Goal: Transaction & Acquisition: Purchase product/service

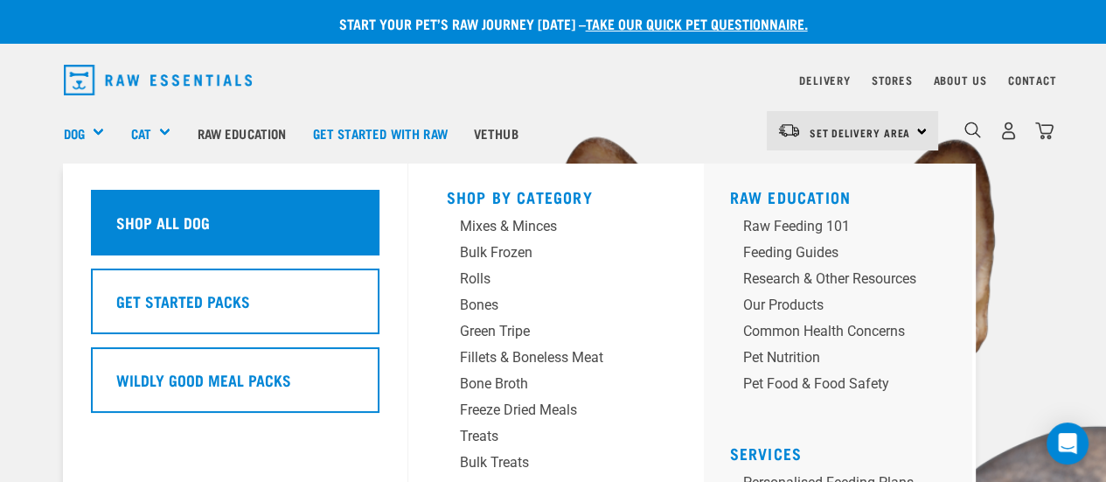
click at [158, 233] on h5 "Shop All Dog" at bounding box center [163, 222] width 94 height 23
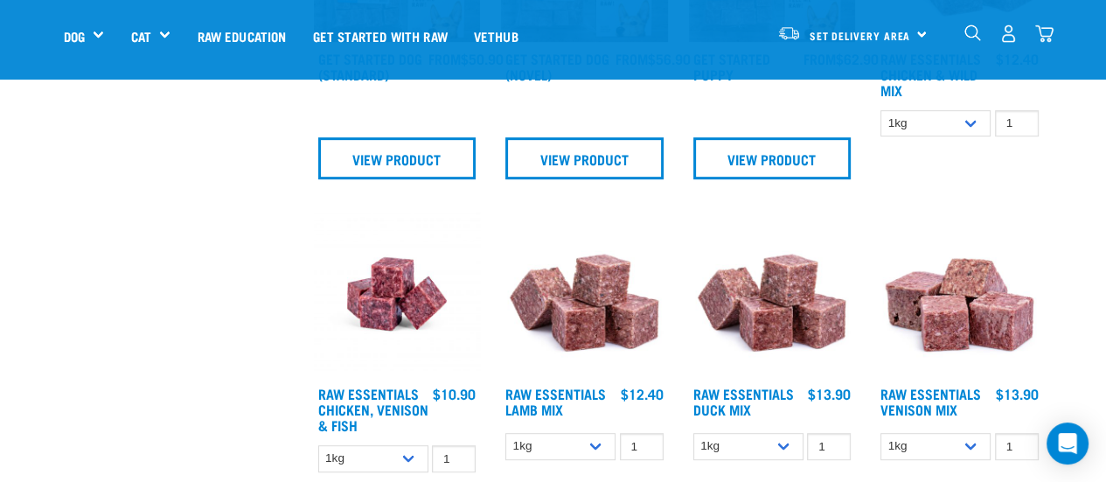
scroll to position [700, 0]
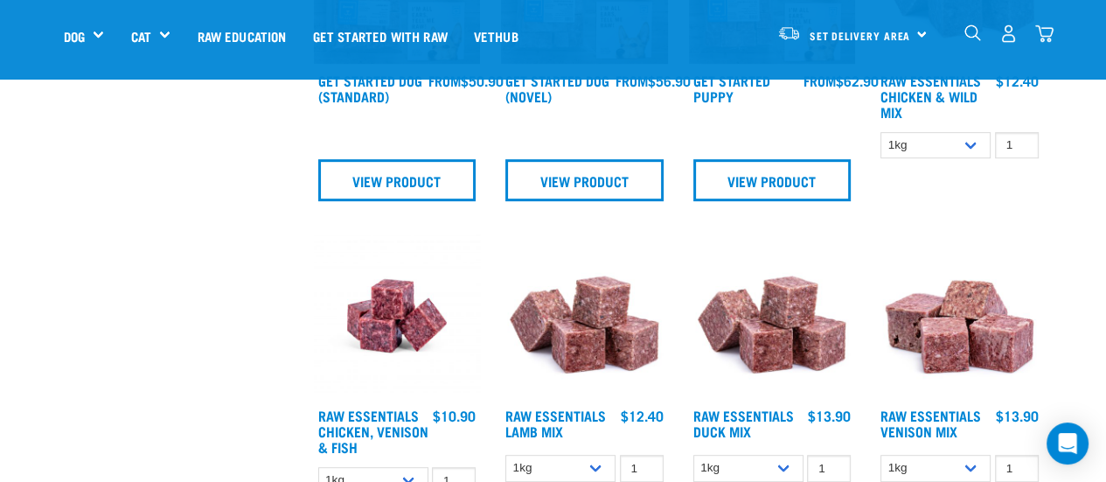
click at [567, 341] on img at bounding box center [584, 316] width 167 height 167
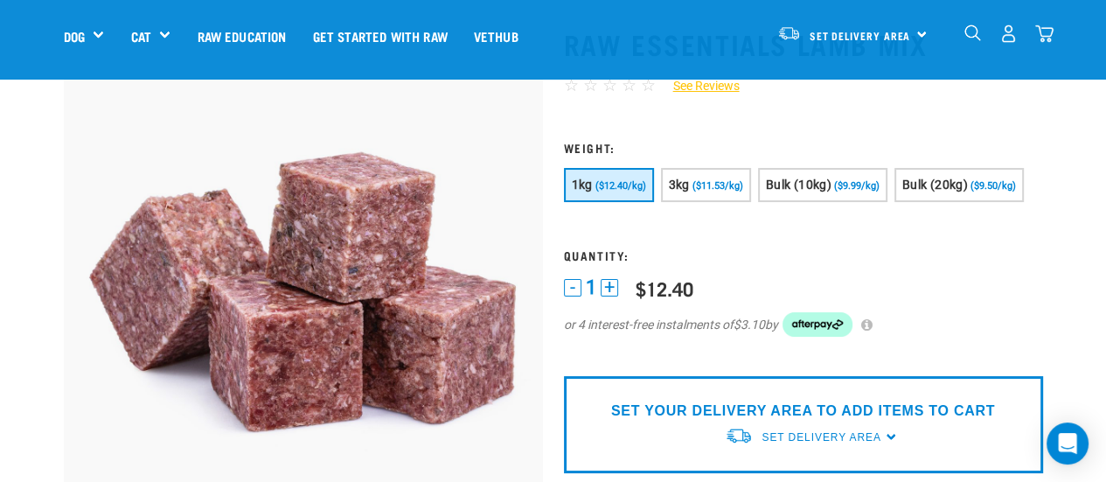
scroll to position [175, 0]
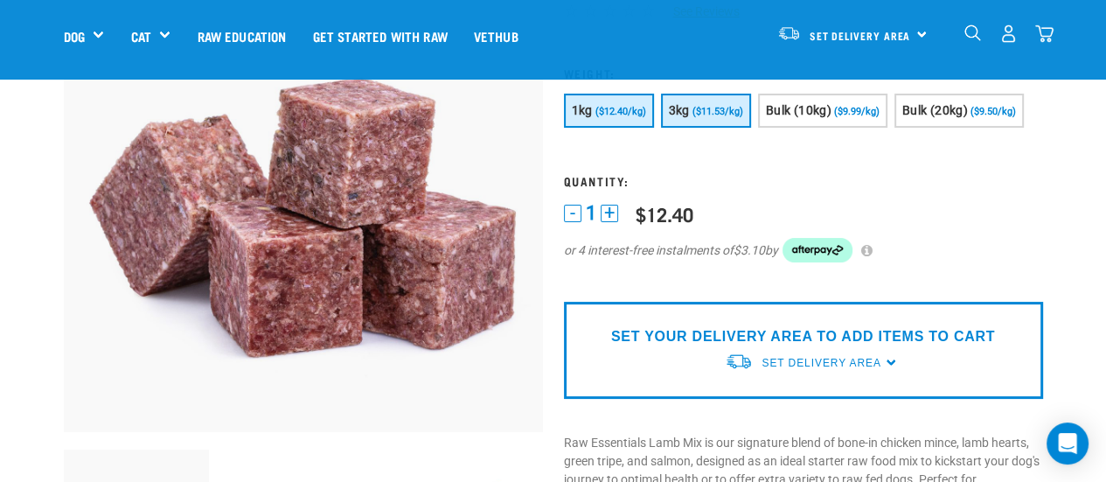
click at [697, 108] on span "($11.53/kg)" at bounding box center [718, 111] width 51 height 11
click at [575, 108] on span "1kg" at bounding box center [582, 110] width 21 height 14
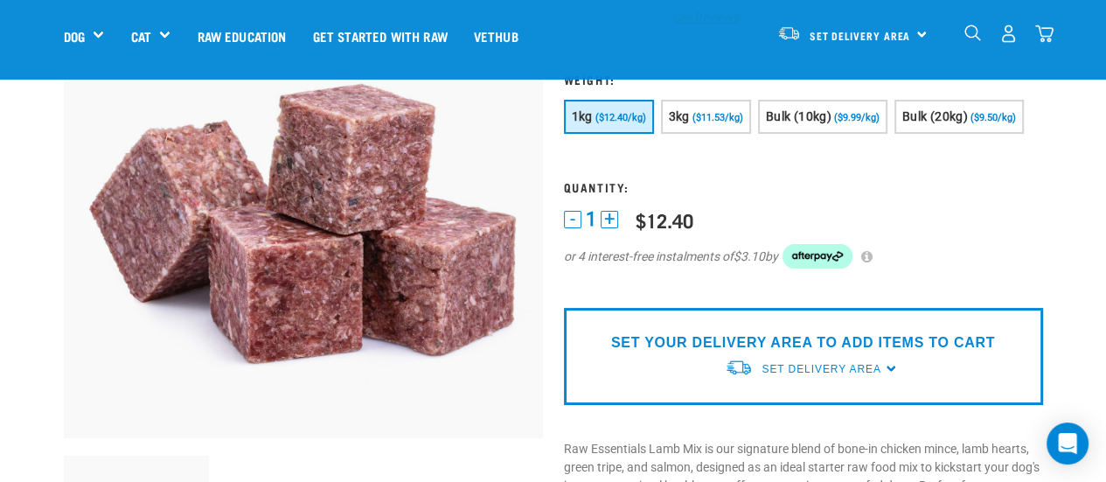
scroll to position [262, 0]
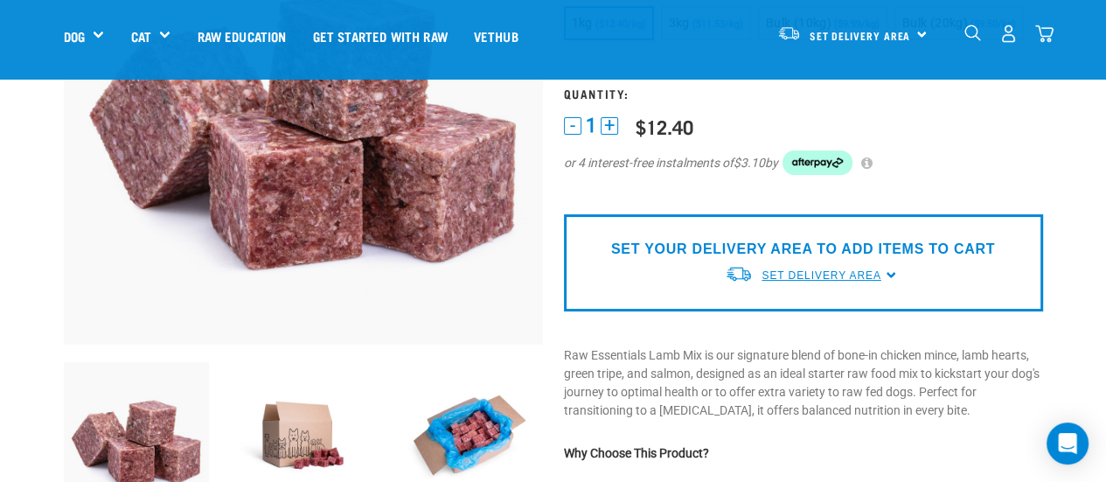
click at [798, 271] on span "Set Delivery Area" at bounding box center [821, 275] width 119 height 12
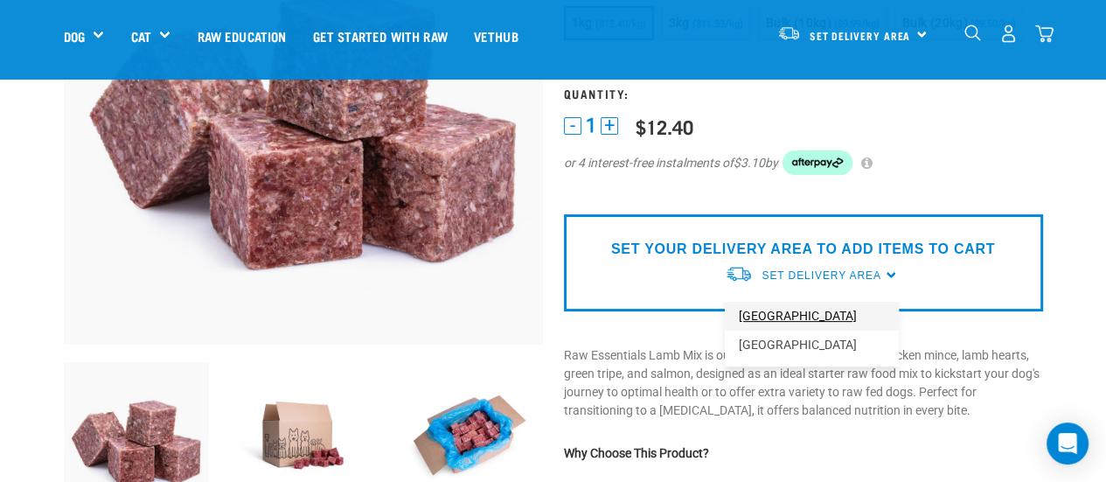
click at [787, 308] on link "[GEOGRAPHIC_DATA]" at bounding box center [812, 316] width 174 height 29
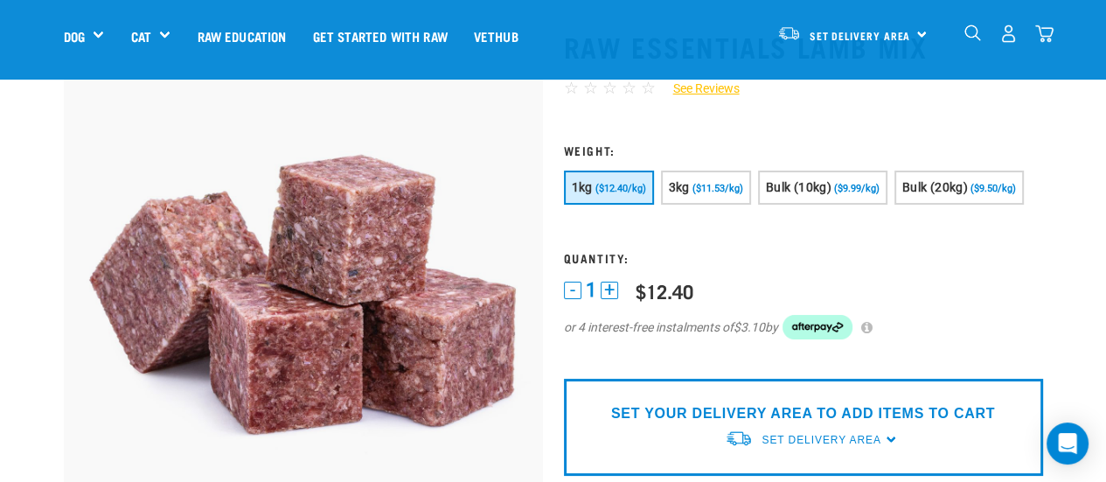
scroll to position [87, 0]
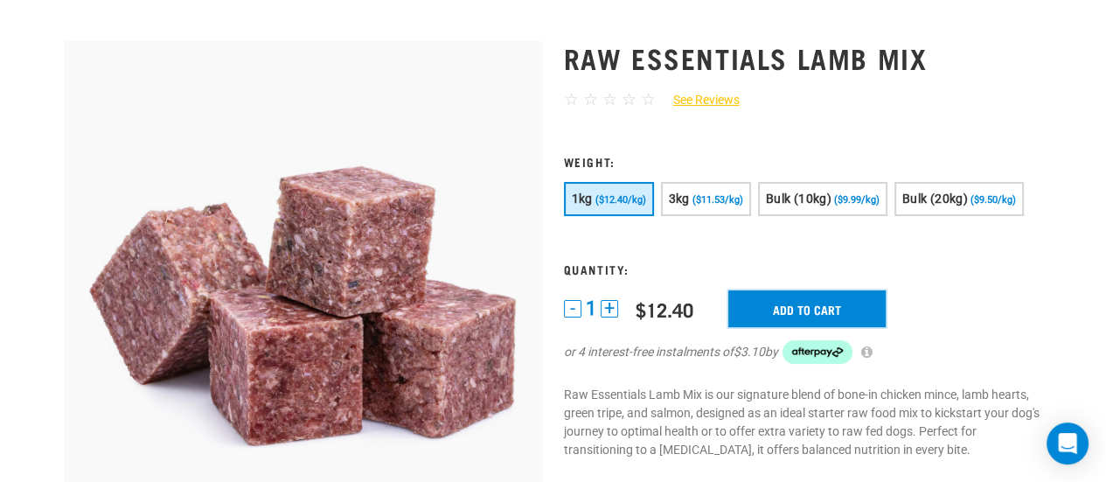
click at [795, 300] on input "Add to cart" at bounding box center [806, 308] width 157 height 37
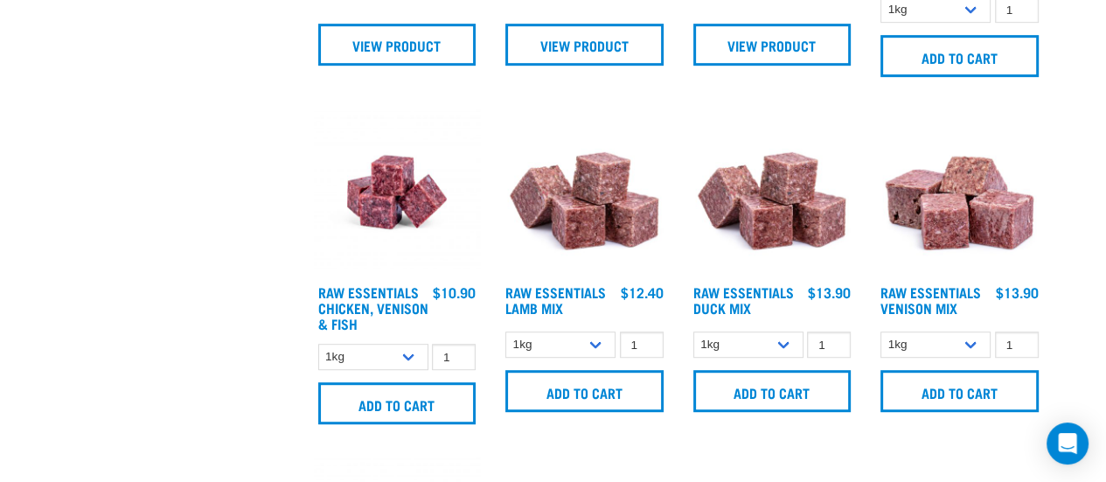
click at [948, 229] on img at bounding box center [959, 191] width 167 height 167
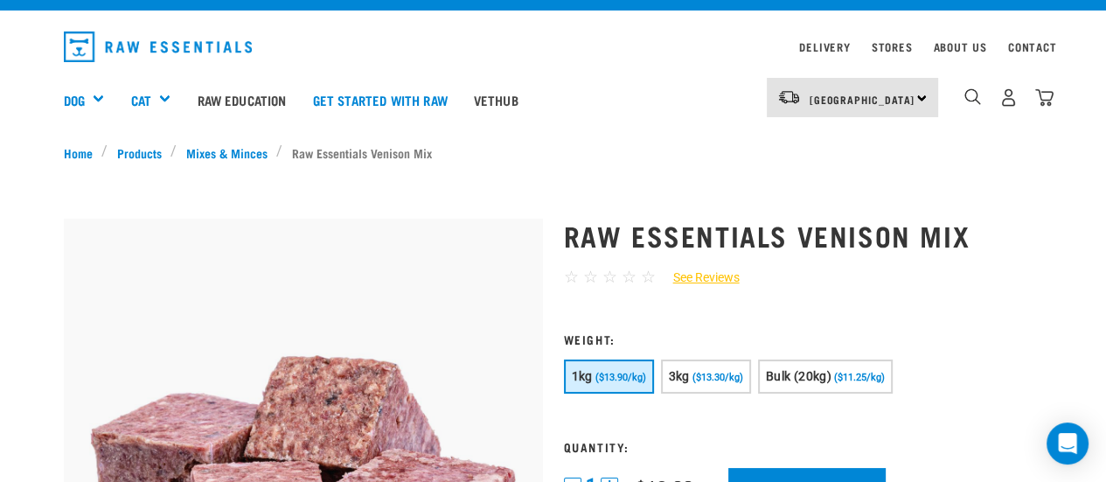
scroll to position [262, 0]
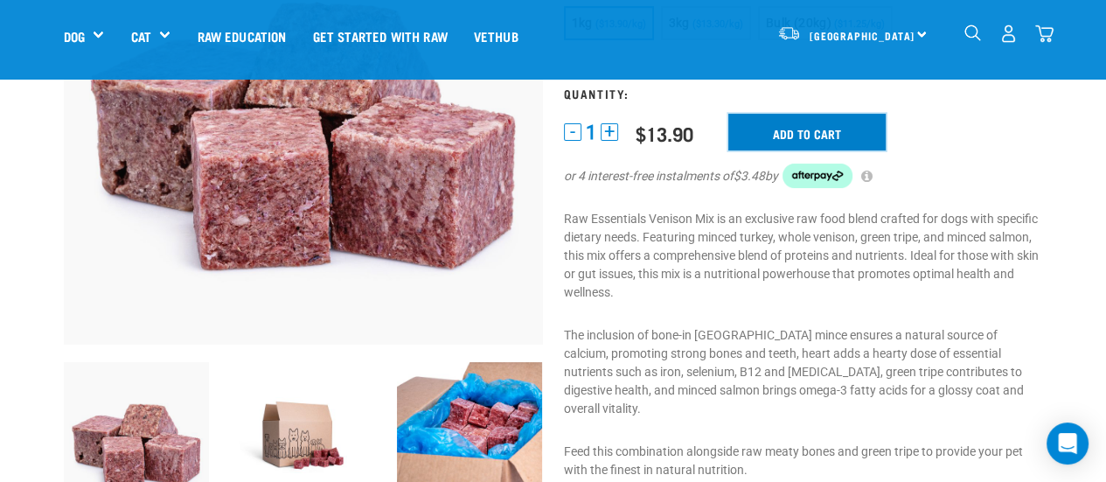
click at [804, 137] on input "Add to cart" at bounding box center [806, 132] width 157 height 37
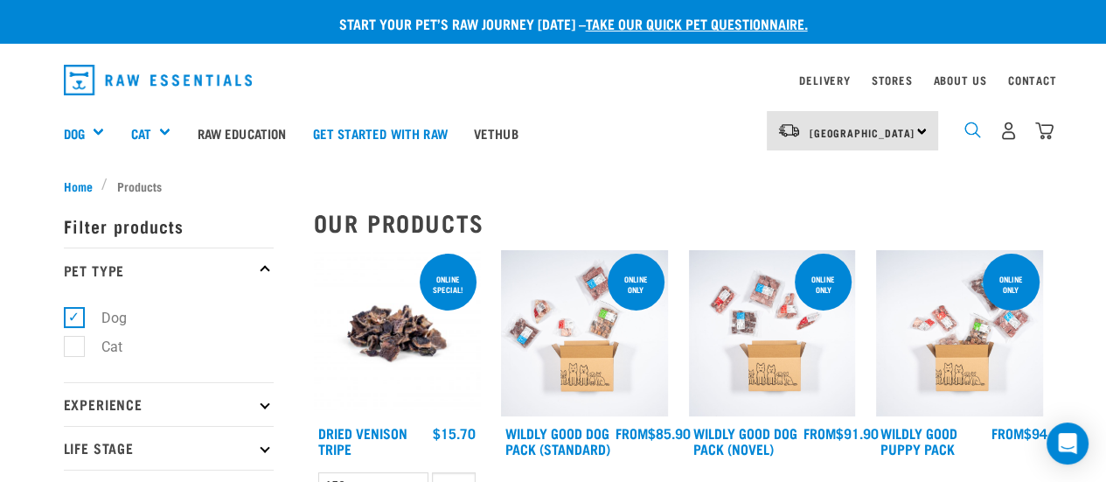
click at [976, 134] on img "dropdown navigation" at bounding box center [973, 130] width 17 height 17
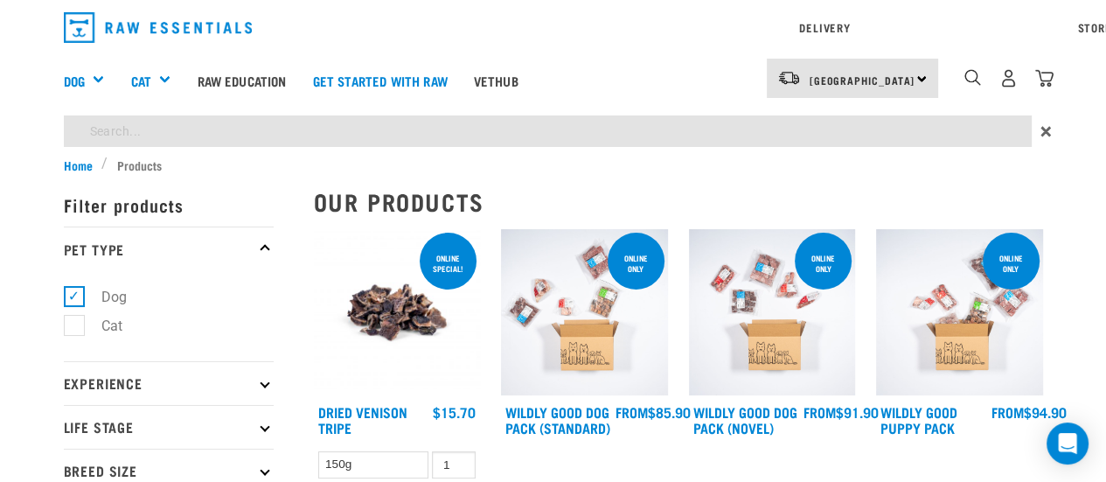
click at [104, 131] on input "chciken" at bounding box center [548, 130] width 968 height 31
type input "chicken"
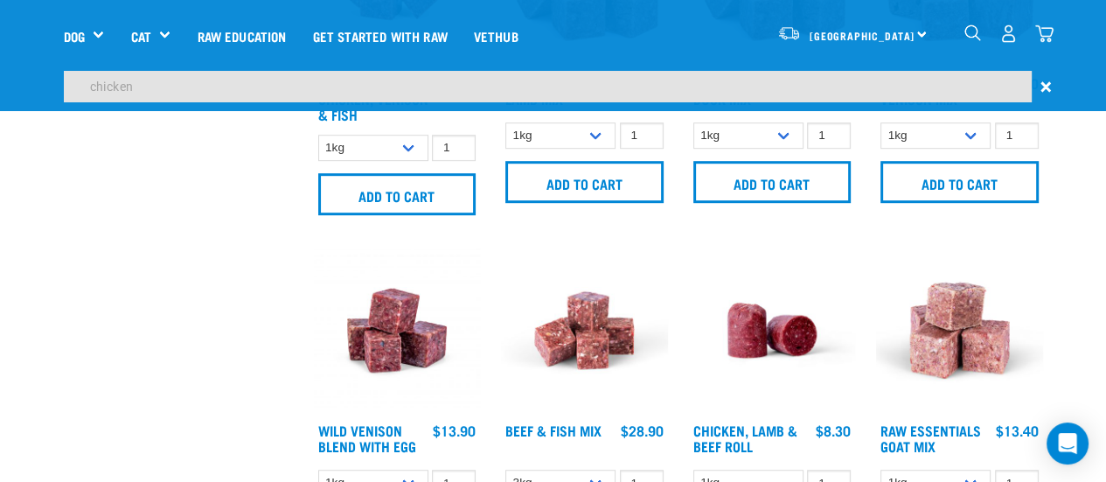
scroll to position [874, 0]
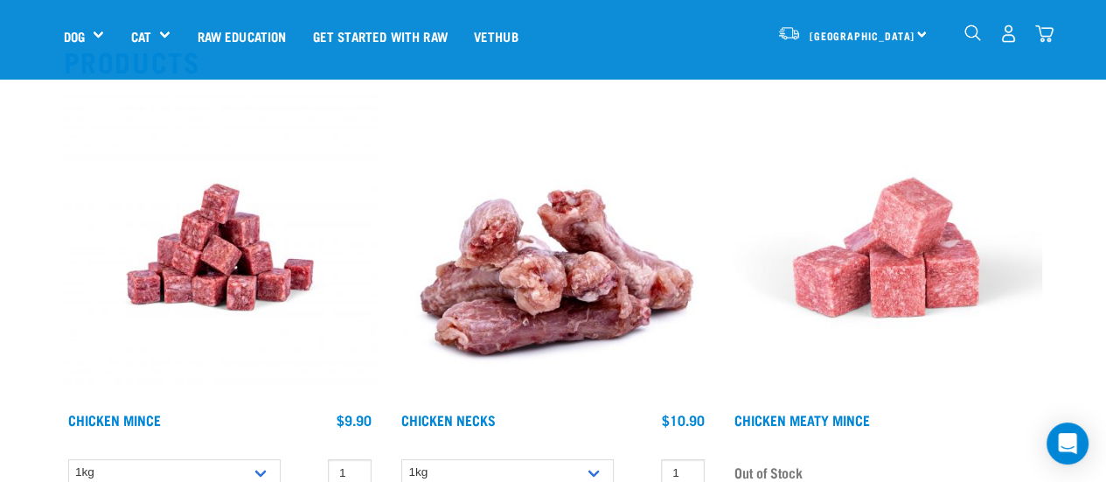
click at [213, 268] on img at bounding box center [220, 247] width 312 height 312
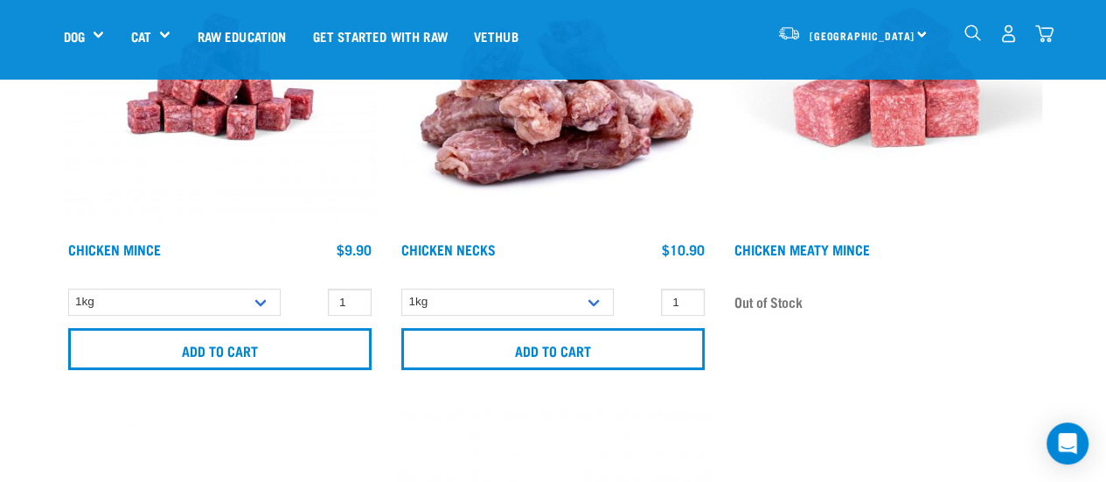
scroll to position [350, 0]
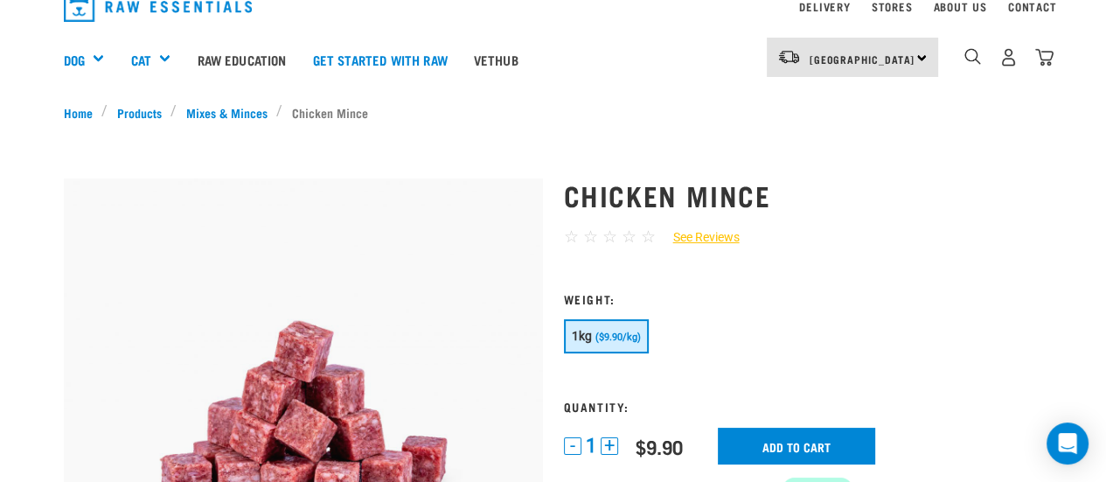
scroll to position [175, 0]
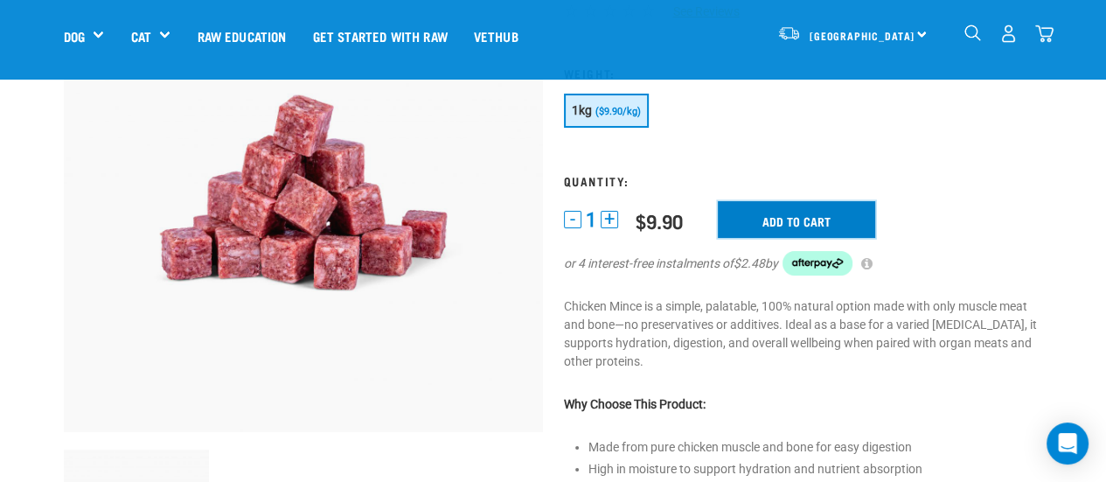
click at [764, 219] on input "Add to cart" at bounding box center [796, 219] width 157 height 37
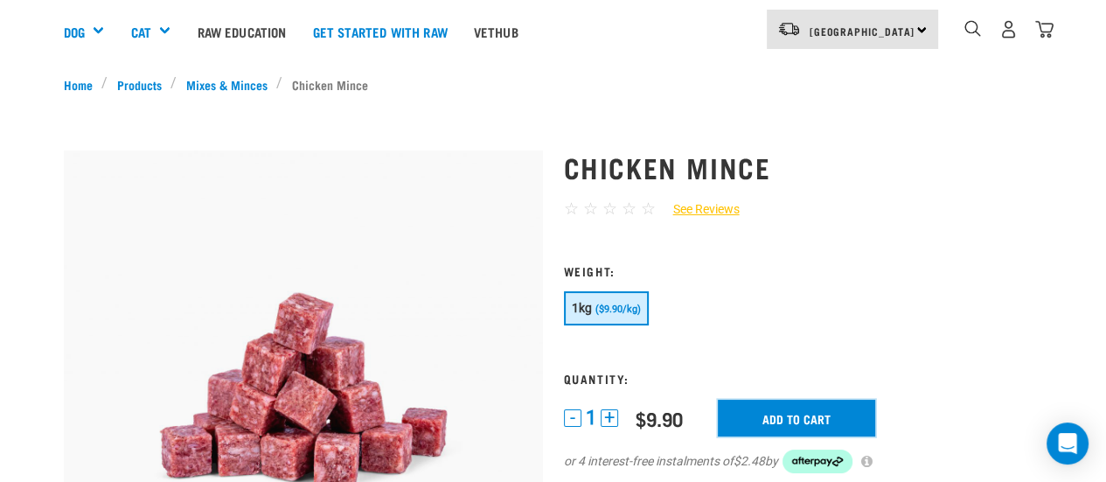
scroll to position [0, 0]
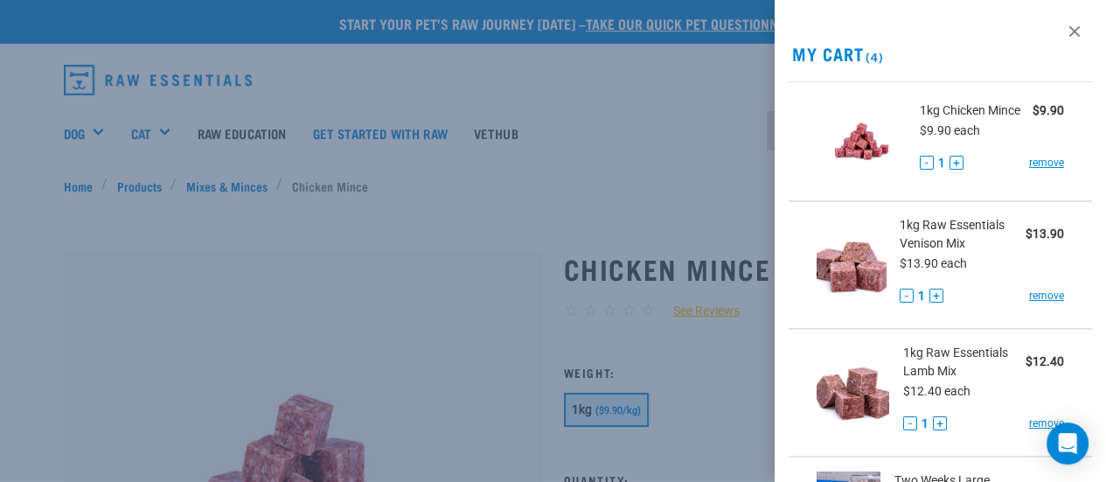
click at [818, 136] on img at bounding box center [862, 141] width 90 height 90
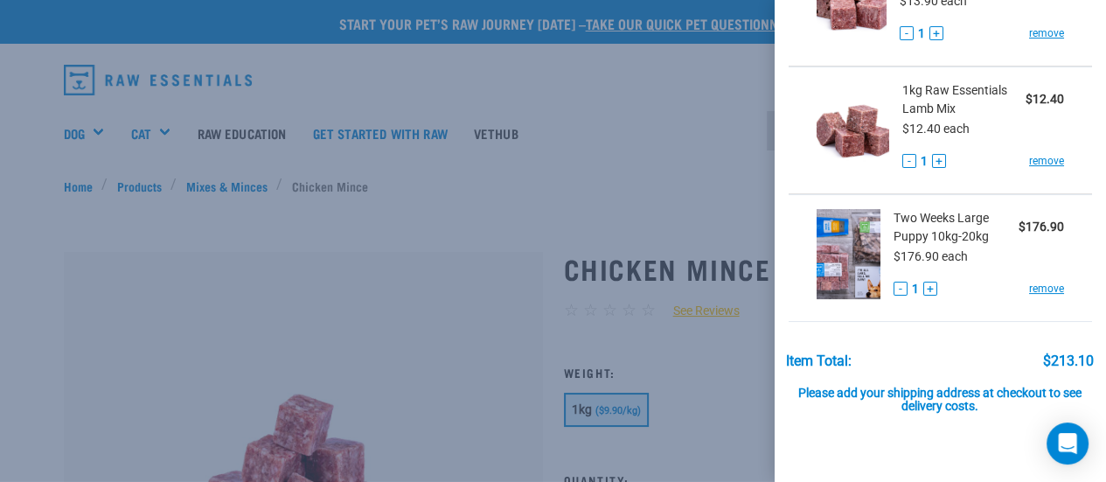
scroll to position [175, 0]
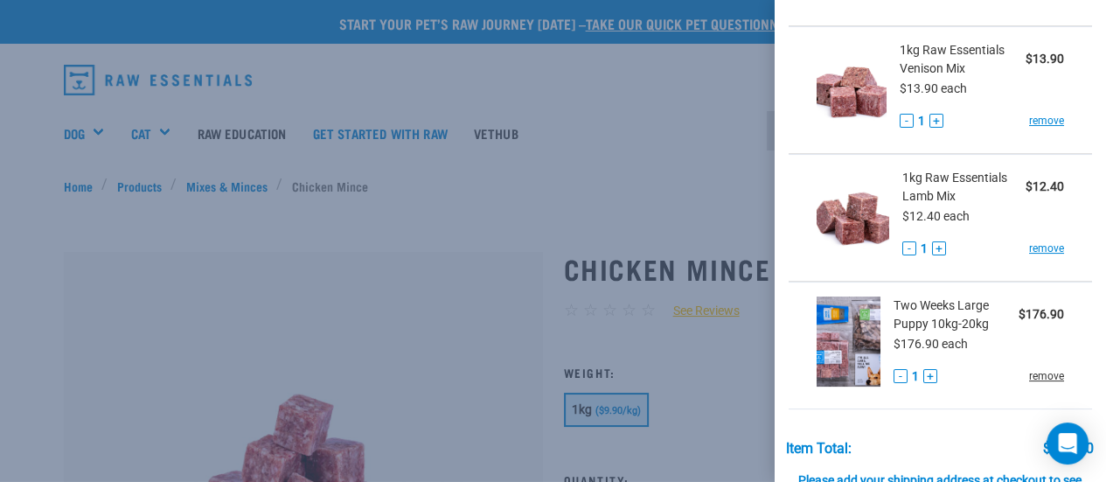
click at [1042, 384] on link "remove" at bounding box center [1046, 376] width 35 height 16
click at [1029, 382] on link "remove" at bounding box center [1046, 376] width 35 height 16
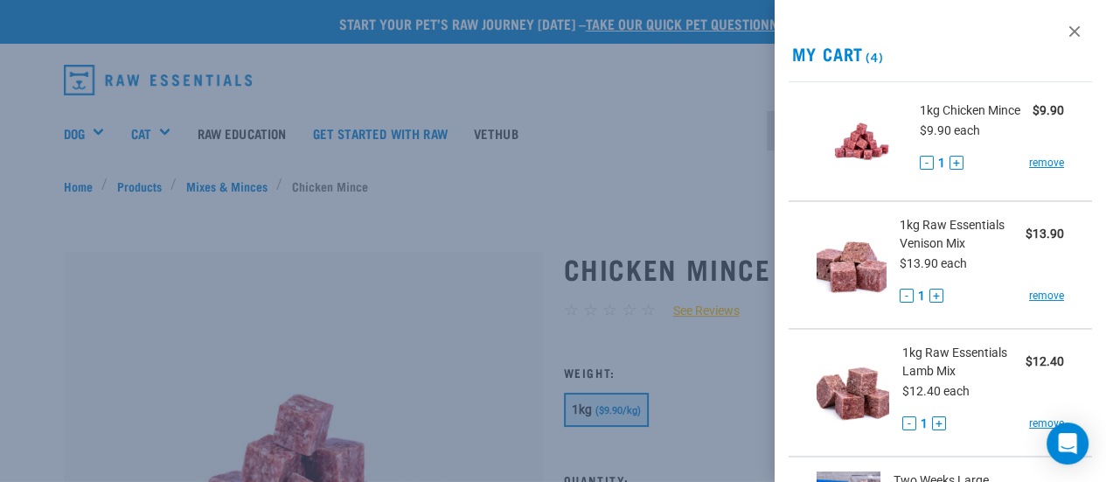
click at [822, 55] on h2 "My Cart (4)" at bounding box center [941, 54] width 332 height 20
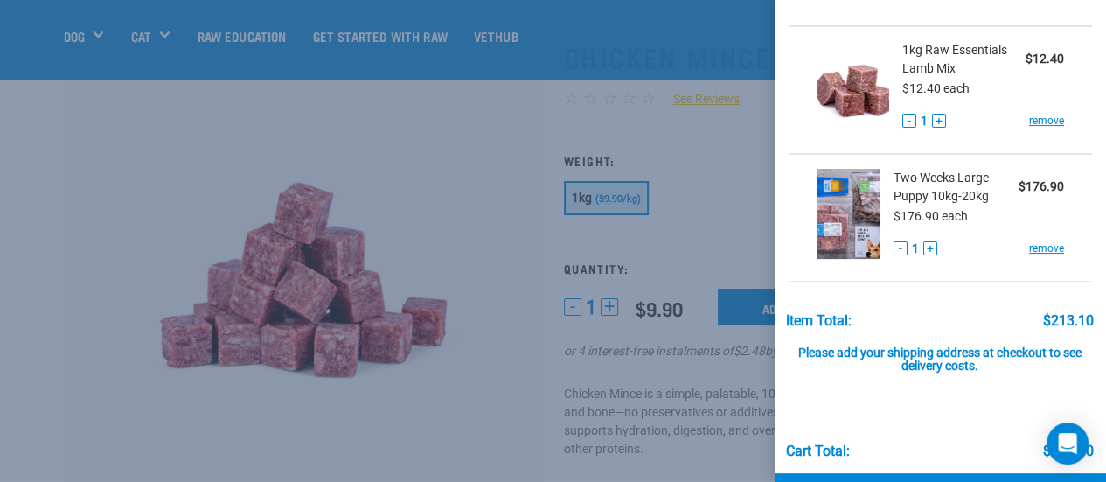
scroll to position [199, 0]
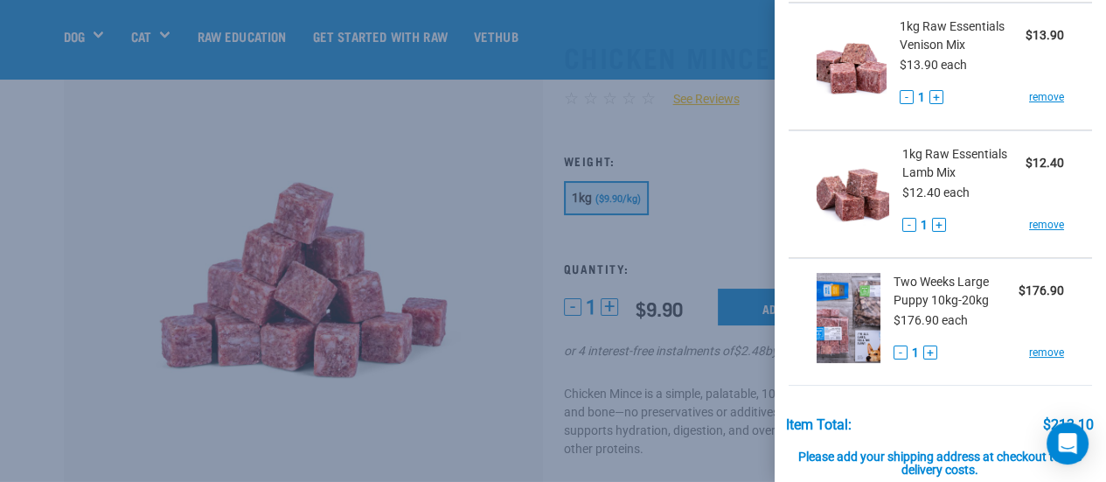
click at [901, 359] on button "-" at bounding box center [901, 352] width 14 height 14
click at [895, 359] on button "-" at bounding box center [901, 352] width 14 height 14
click at [894, 359] on button "-" at bounding box center [901, 352] width 14 height 14
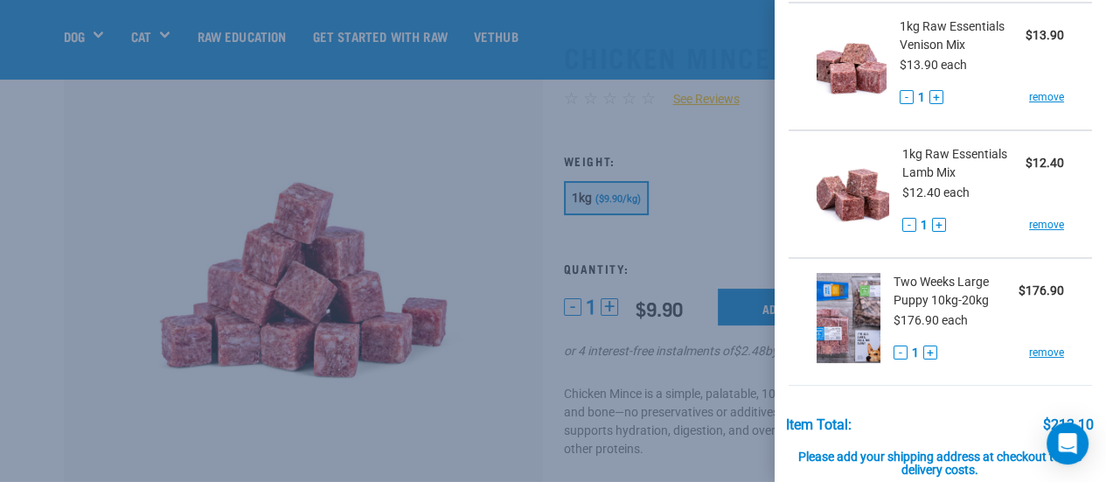
click at [894, 359] on button "-" at bounding box center [901, 352] width 14 height 14
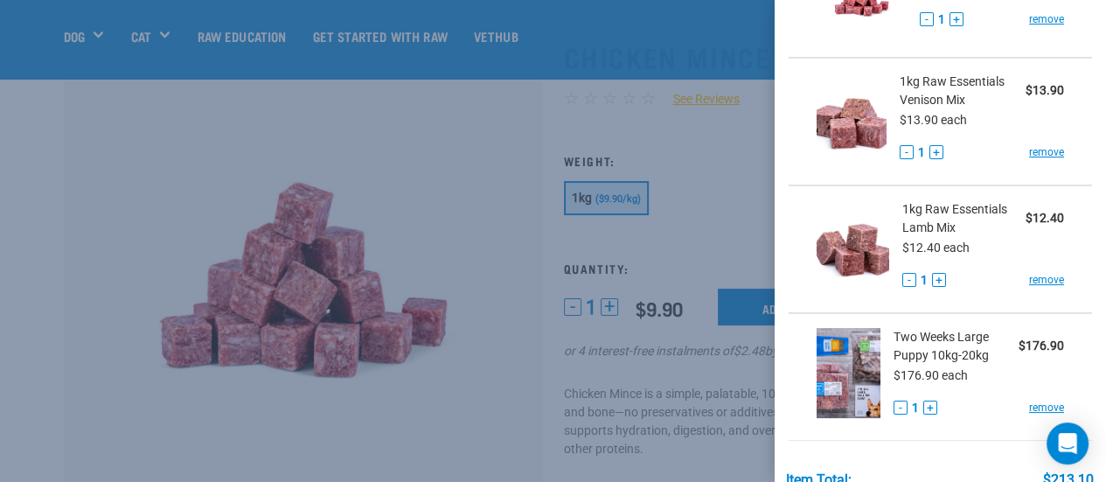
scroll to position [175, 0]
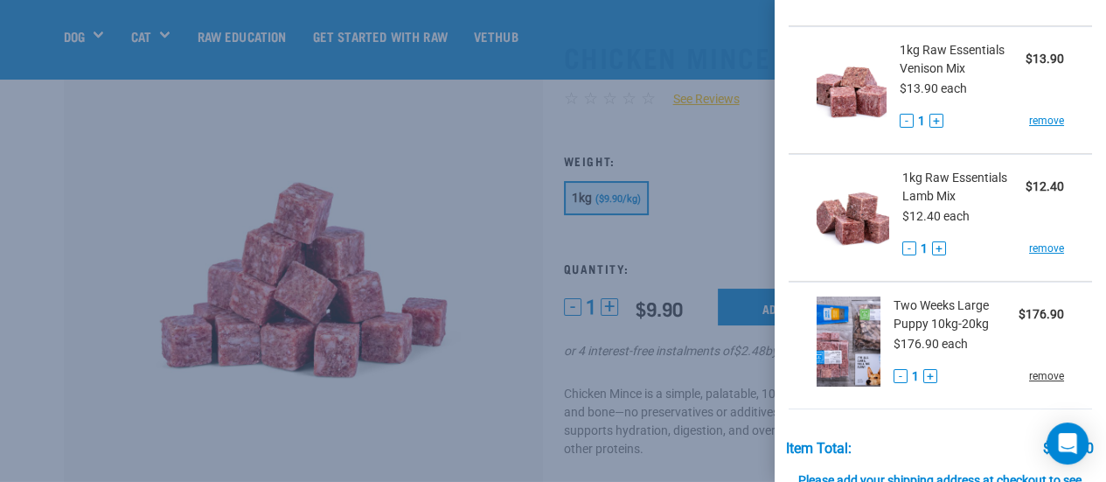
click at [1035, 384] on link "remove" at bounding box center [1046, 376] width 35 height 16
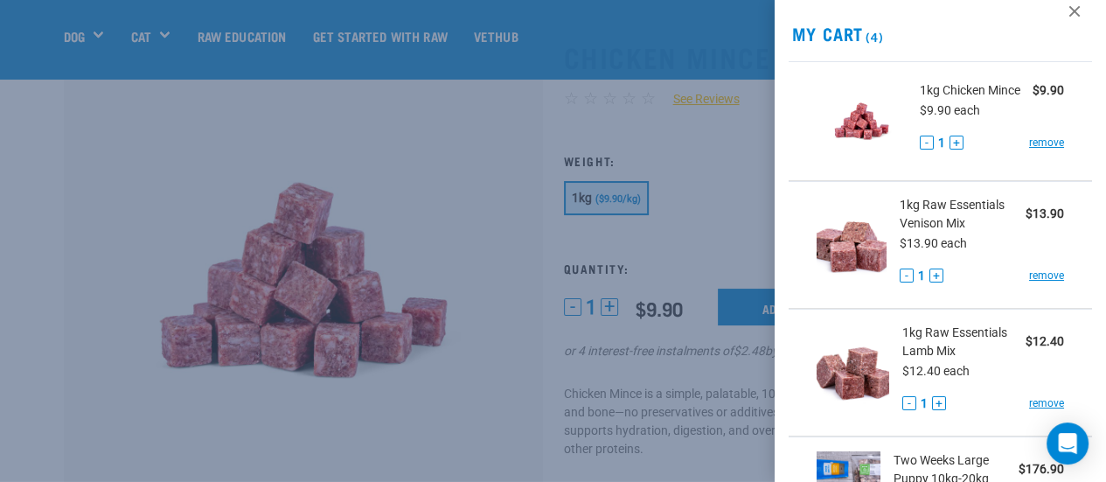
scroll to position [0, 0]
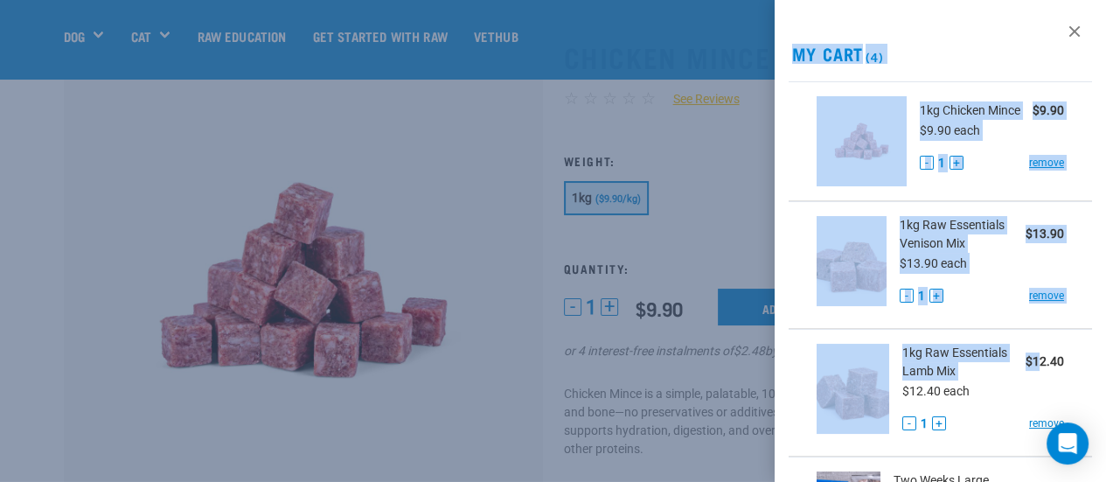
drag, startPoint x: 784, startPoint y: 8, endPoint x: 979, endPoint y: 317, distance: 365.6
click at [1023, 345] on div "View past orders / re-order My Cart (4) 1kg Chicken Mince $9.90 $9.90 each - 1 …" at bounding box center [941, 241] width 332 height 482
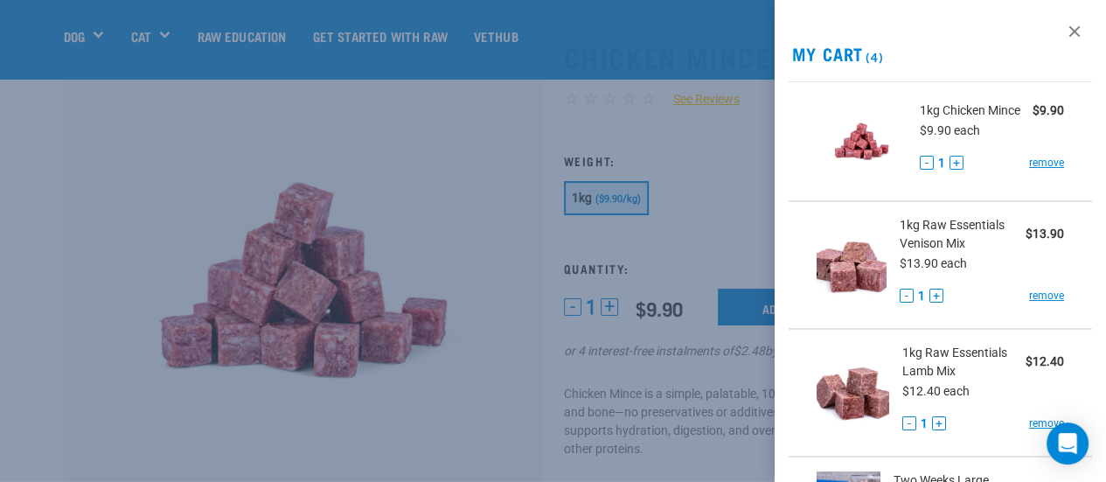
click at [647, 19] on div at bounding box center [553, 241] width 1106 height 482
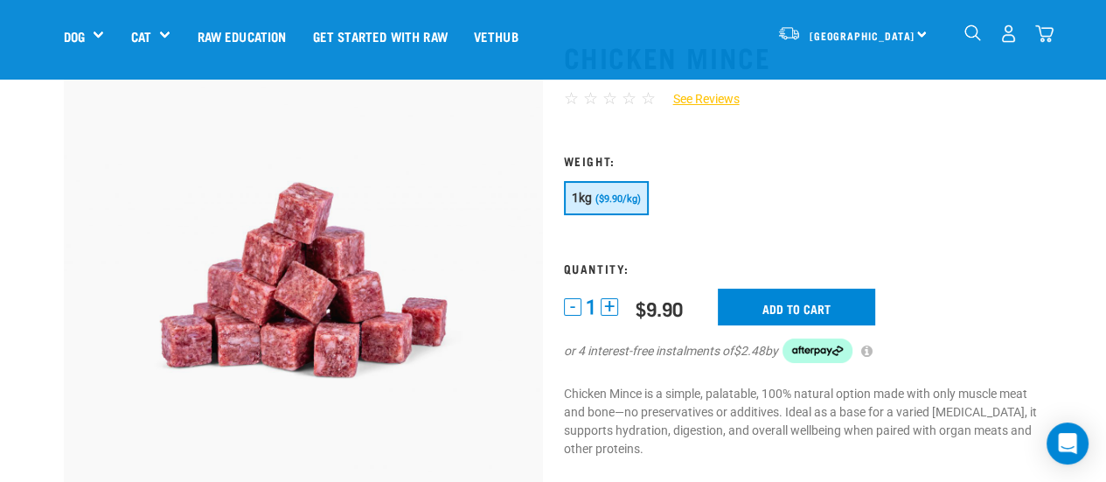
click at [965, 34] on img "dropdown navigation" at bounding box center [973, 32] width 17 height 17
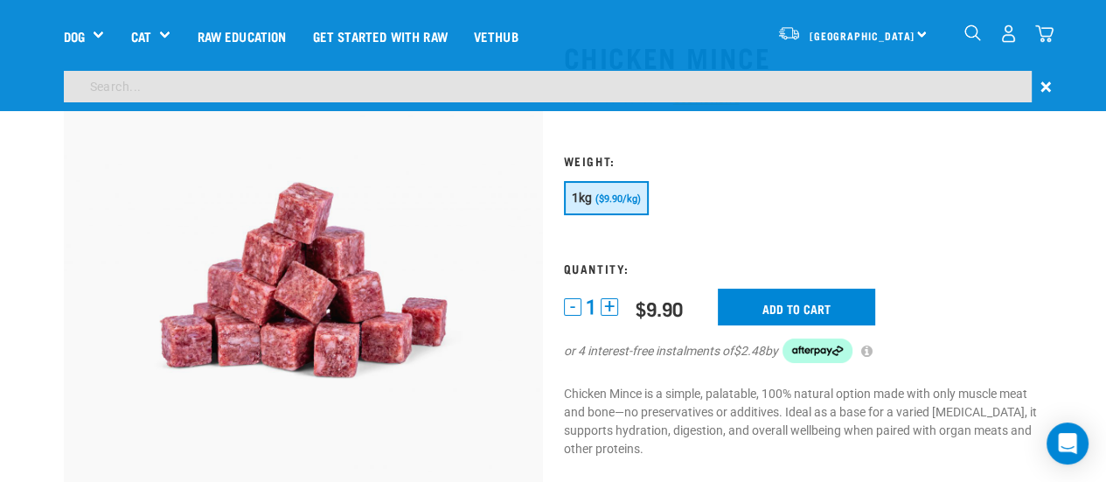
click at [970, 33] on img "dropdown navigation" at bounding box center [973, 32] width 17 height 17
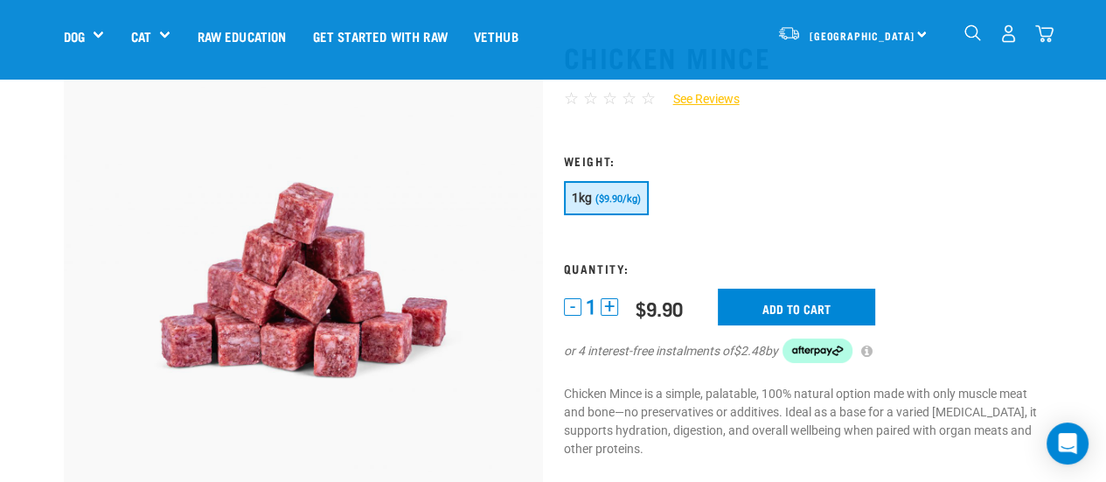
click at [1042, 36] on img "dropdown navigation" at bounding box center [1044, 33] width 18 height 18
